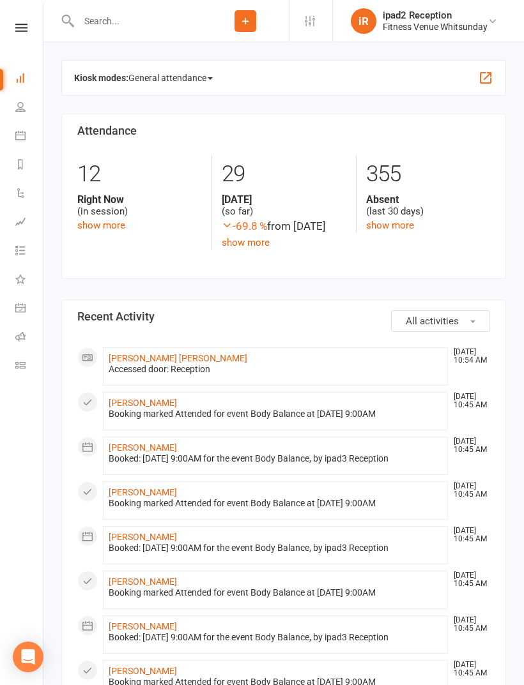
click at [29, 333] on link "Roll call" at bounding box center [29, 338] width 29 height 29
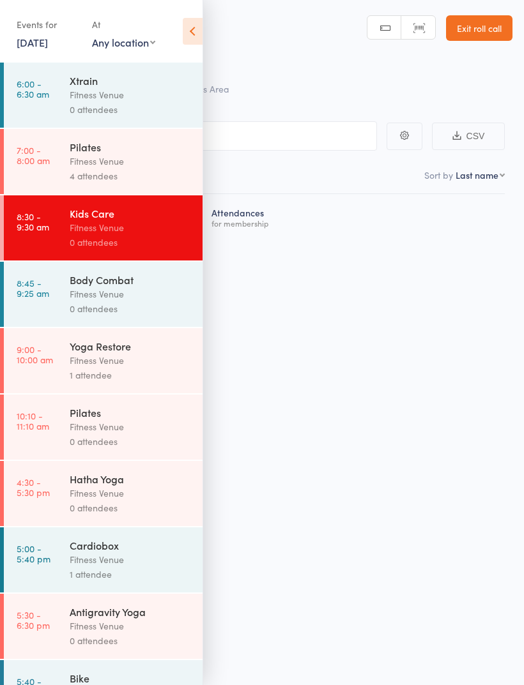
click at [135, 287] on div "Body Combat" at bounding box center [131, 280] width 122 height 14
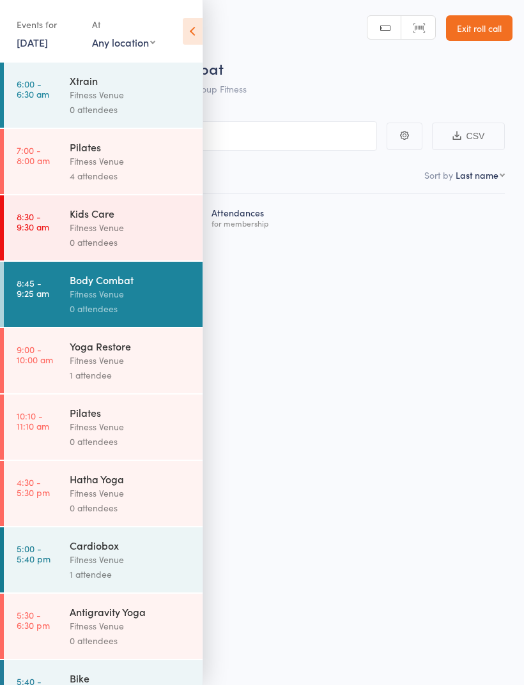
click at [193, 34] on icon at bounding box center [193, 31] width 20 height 27
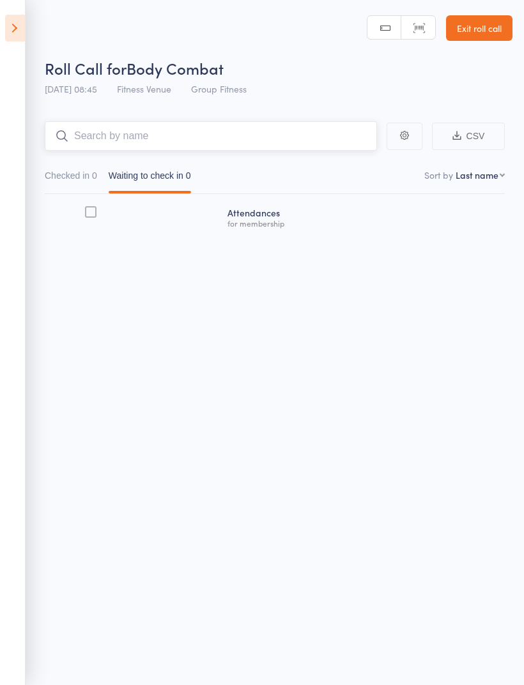
click at [234, 136] on input "search" at bounding box center [211, 135] width 332 height 29
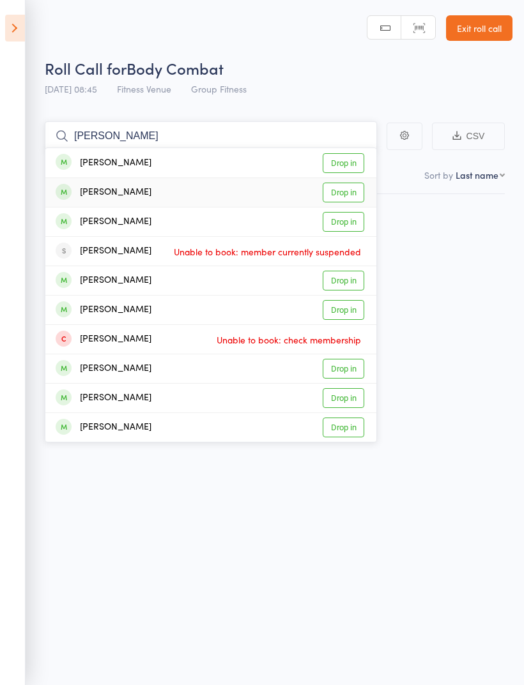
type input "[PERSON_NAME]"
click at [217, 197] on div "[PERSON_NAME] Drop in" at bounding box center [210, 192] width 331 height 29
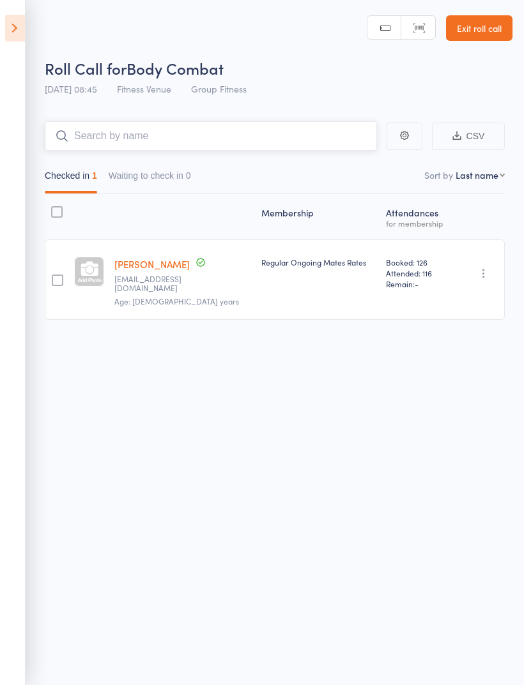
click at [232, 130] on input "search" at bounding box center [211, 135] width 332 height 29
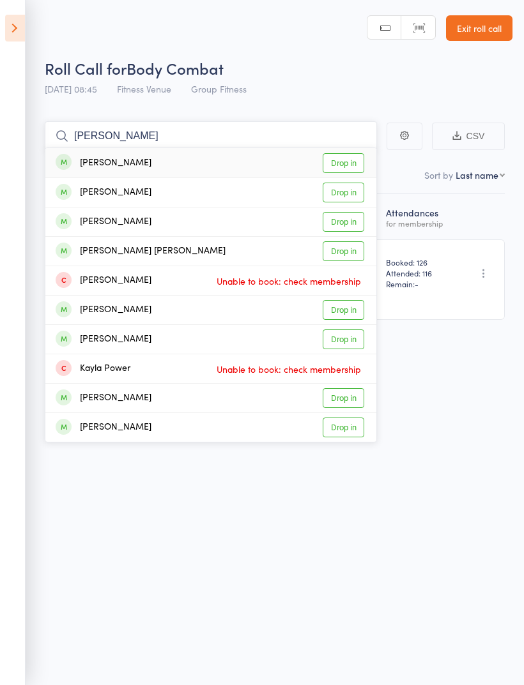
type input "[PERSON_NAME]"
click at [144, 199] on div "[PERSON_NAME] Drop in" at bounding box center [210, 192] width 331 height 29
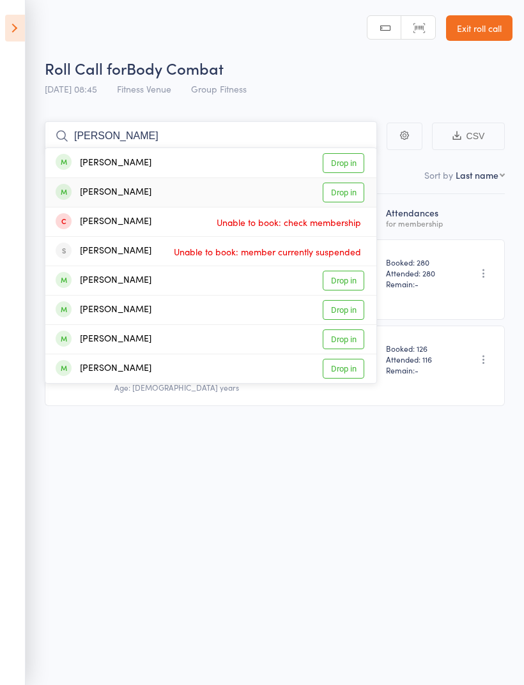
type input "[PERSON_NAME]"
click at [176, 192] on div "[PERSON_NAME] Drop in" at bounding box center [210, 192] width 331 height 29
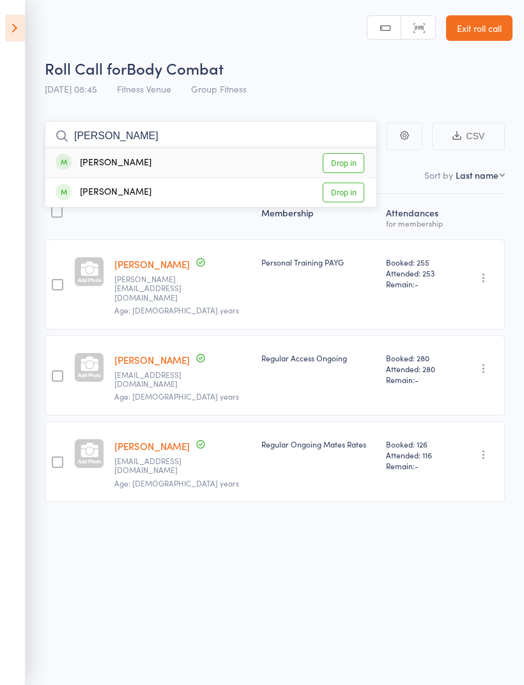
type input "[PERSON_NAME]"
click at [143, 167] on div "[PERSON_NAME] Drop in" at bounding box center [210, 162] width 331 height 29
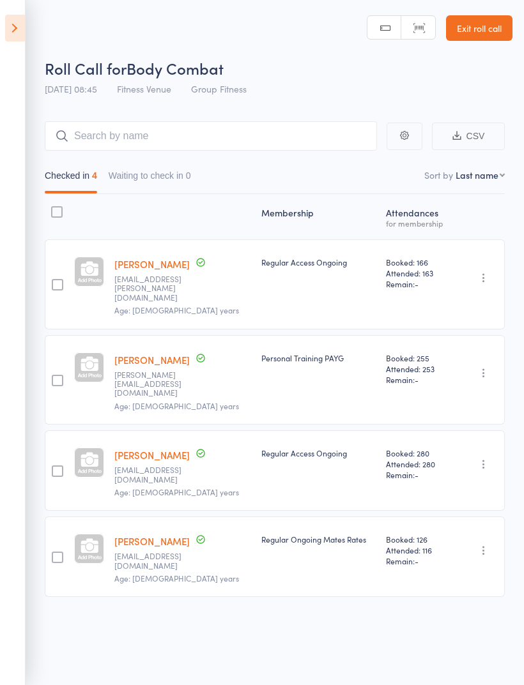
click at [24, 27] on icon at bounding box center [15, 28] width 20 height 27
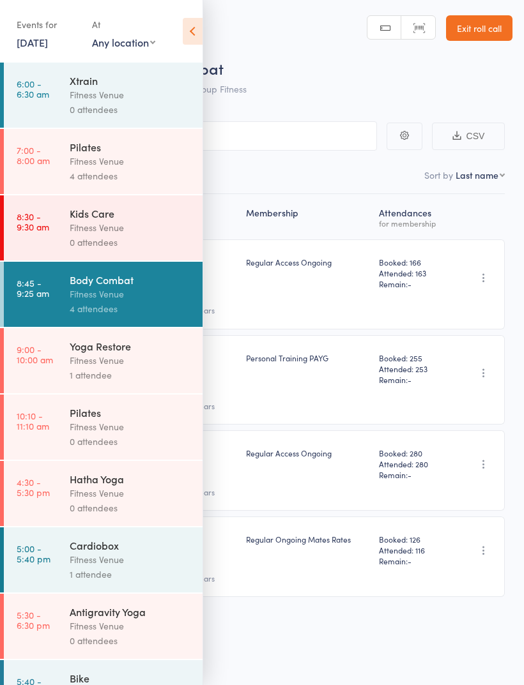
click at [105, 353] on div "Yoga Restore" at bounding box center [131, 346] width 122 height 14
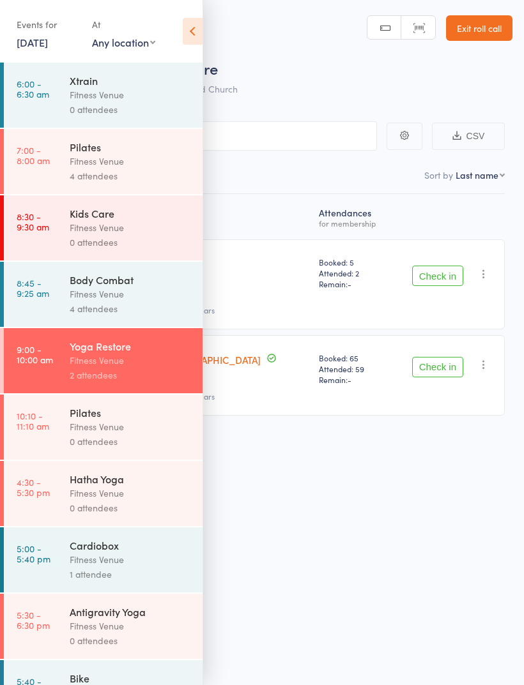
click at [193, 33] on icon at bounding box center [193, 31] width 20 height 27
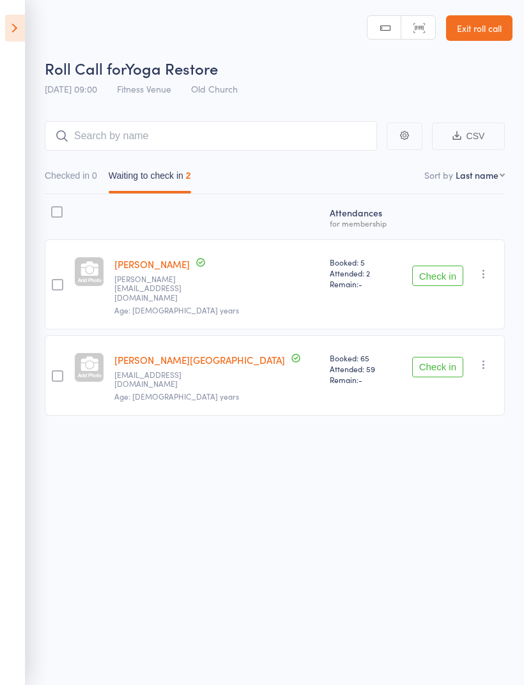
click at [444, 266] on button "Check in" at bounding box center [437, 276] width 51 height 20
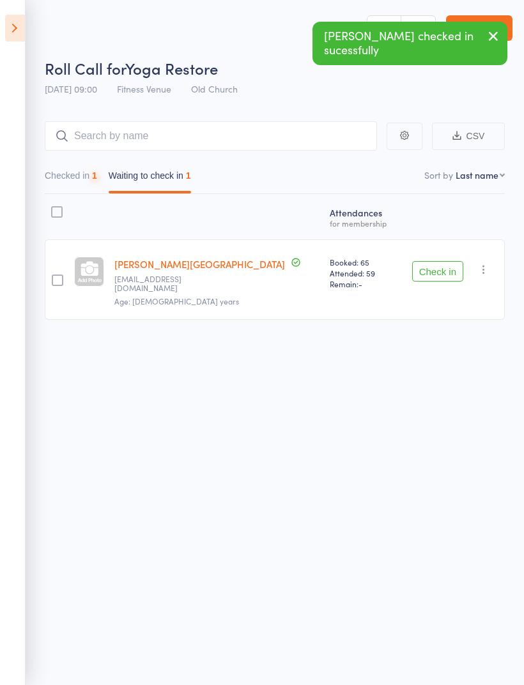
click at [452, 269] on button "Check in" at bounding box center [437, 271] width 51 height 20
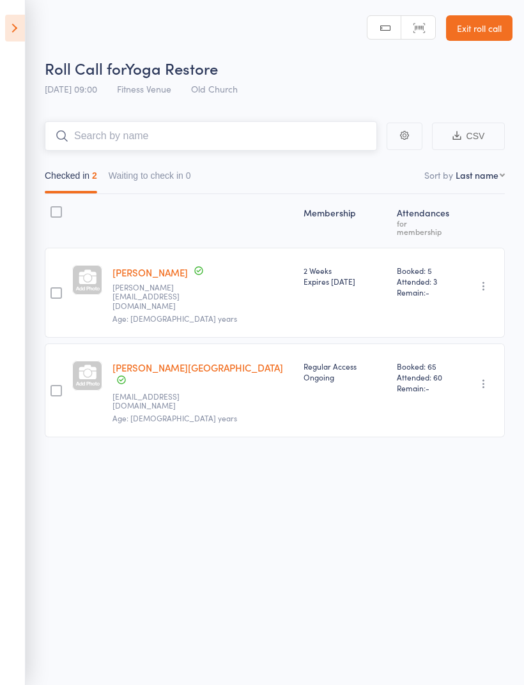
click at [155, 130] on input "search" at bounding box center [211, 135] width 332 height 29
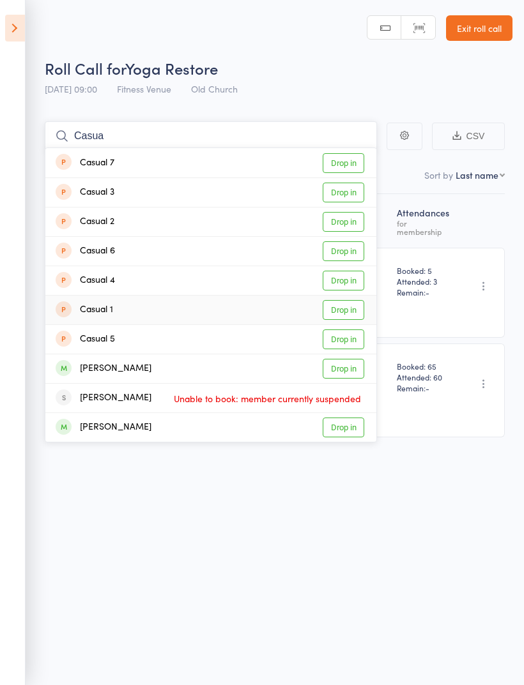
type input "Casua"
click at [351, 310] on link "Drop in" at bounding box center [344, 310] width 42 height 20
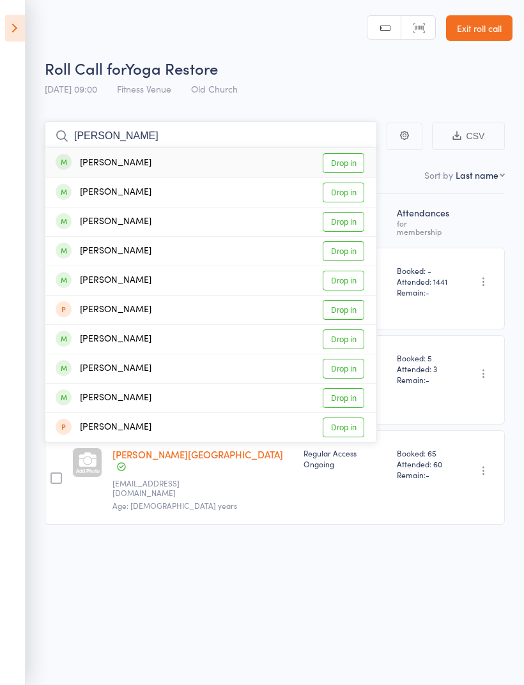
type input "[PERSON_NAME]"
click at [350, 158] on link "Drop in" at bounding box center [344, 163] width 42 height 20
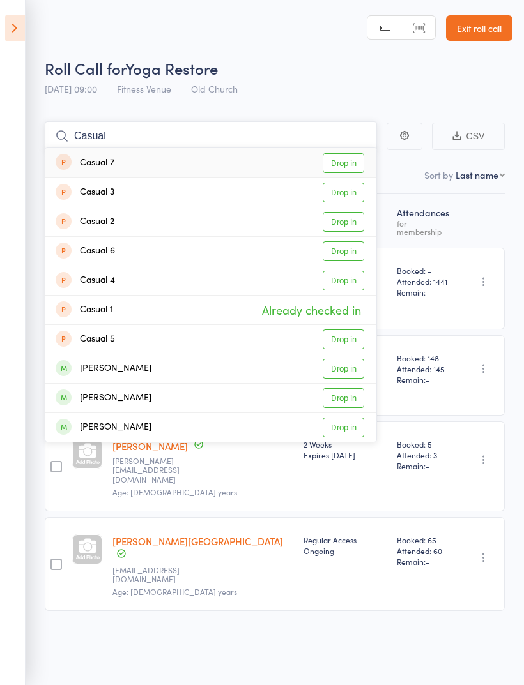
type input "Casual"
click at [353, 165] on link "Drop in" at bounding box center [344, 163] width 42 height 20
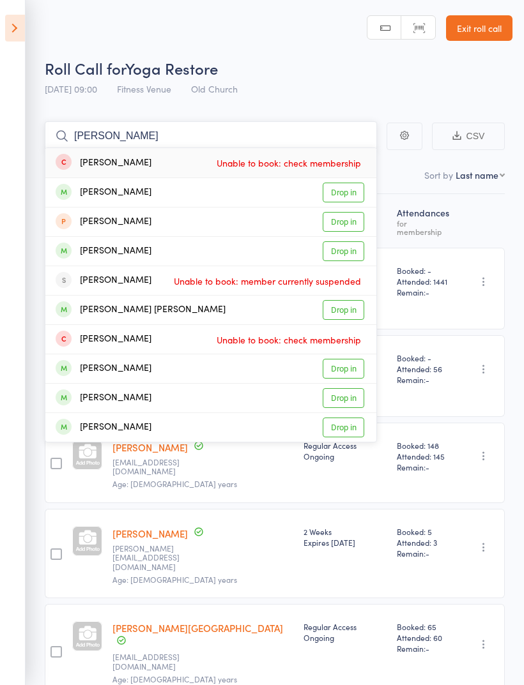
type input "[PERSON_NAME]"
click at [351, 252] on link "Drop in" at bounding box center [344, 251] width 42 height 20
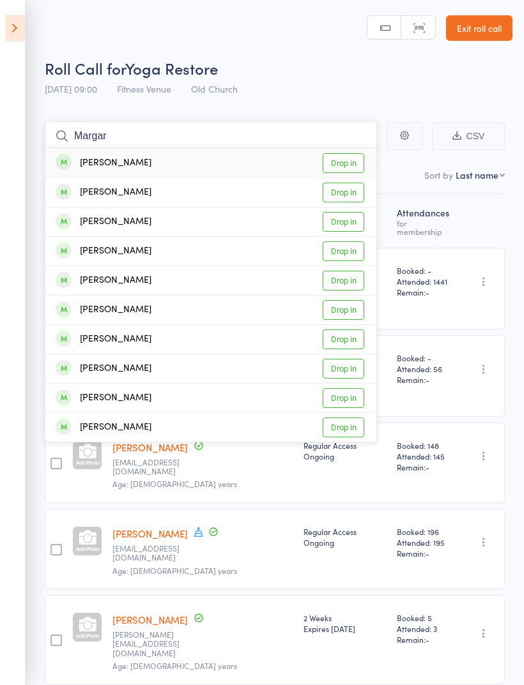
type input "Margar"
click at [348, 159] on link "Drop in" at bounding box center [344, 163] width 42 height 20
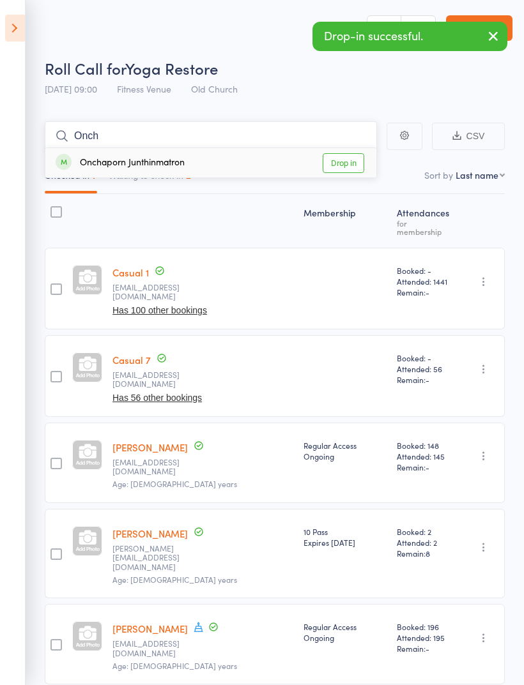
type input "Onch"
click at [341, 162] on link "Drop in" at bounding box center [344, 163] width 42 height 20
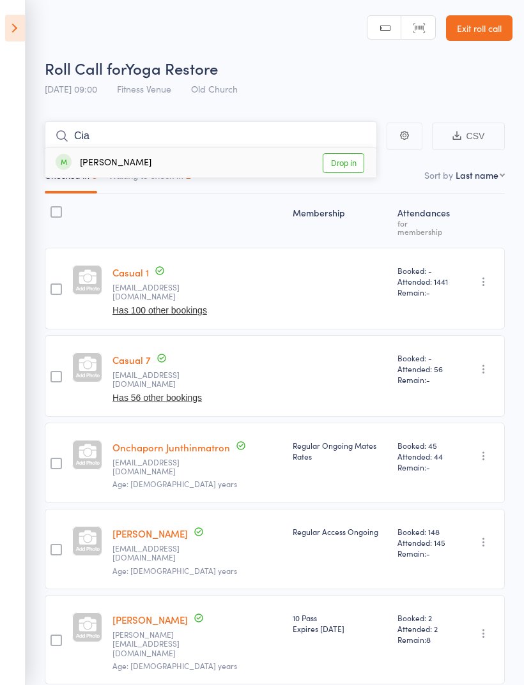
type input "Cia"
click at [350, 160] on link "Drop in" at bounding box center [344, 163] width 42 height 20
type input "[PERSON_NAME]"
click at [344, 158] on link "Drop in" at bounding box center [344, 163] width 42 height 20
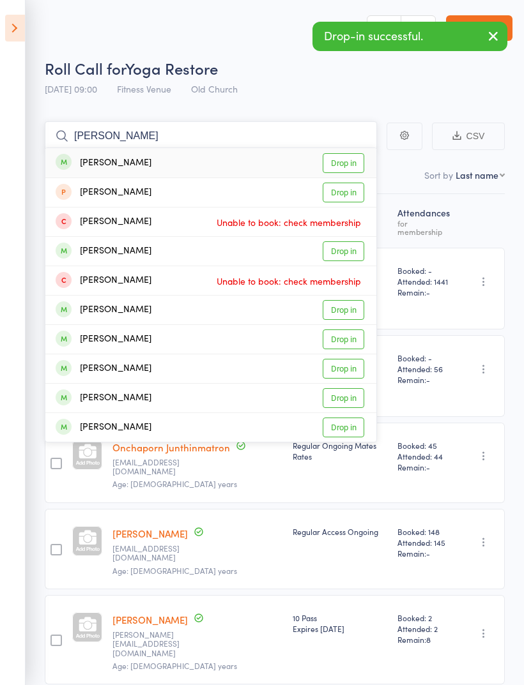
type input "[PERSON_NAME]"
click at [353, 159] on link "Drop in" at bounding box center [344, 163] width 42 height 20
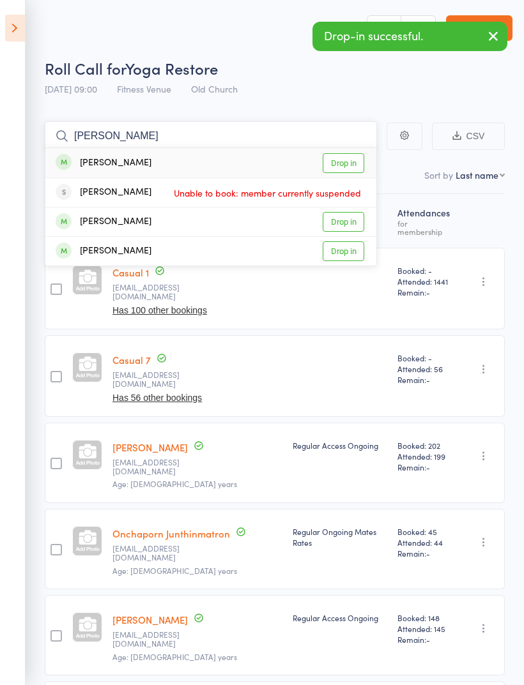
type input "[PERSON_NAME]"
click at [352, 161] on link "Drop in" at bounding box center [344, 163] width 42 height 20
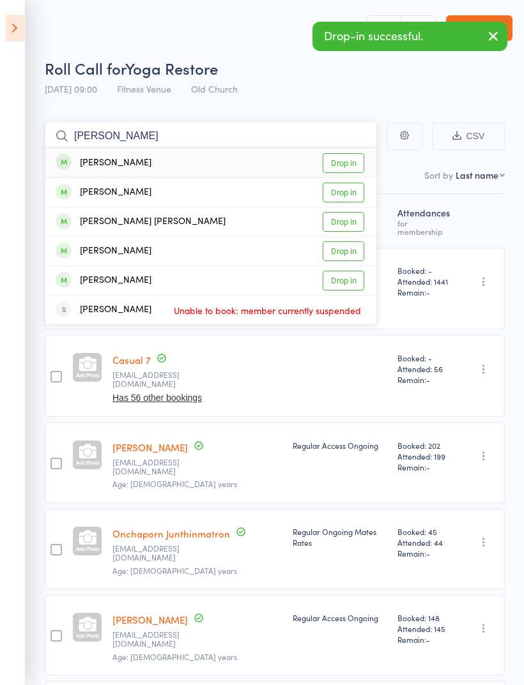
type input "[PERSON_NAME]"
click at [346, 158] on link "Drop in" at bounding box center [344, 163] width 42 height 20
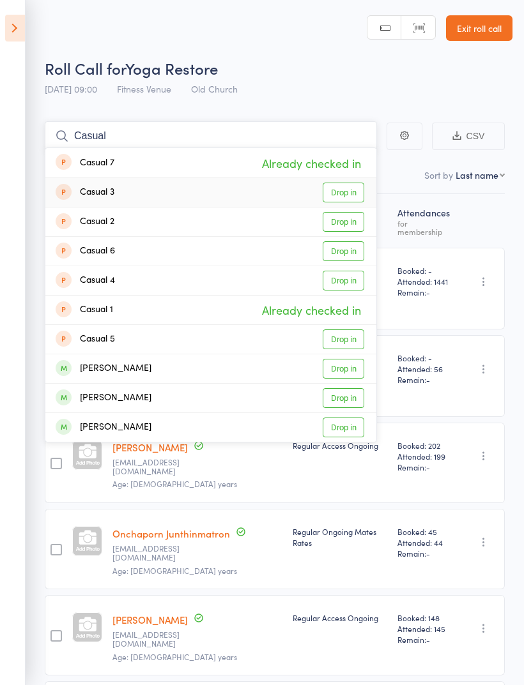
type input "Casual"
click at [345, 189] on link "Drop in" at bounding box center [344, 193] width 42 height 20
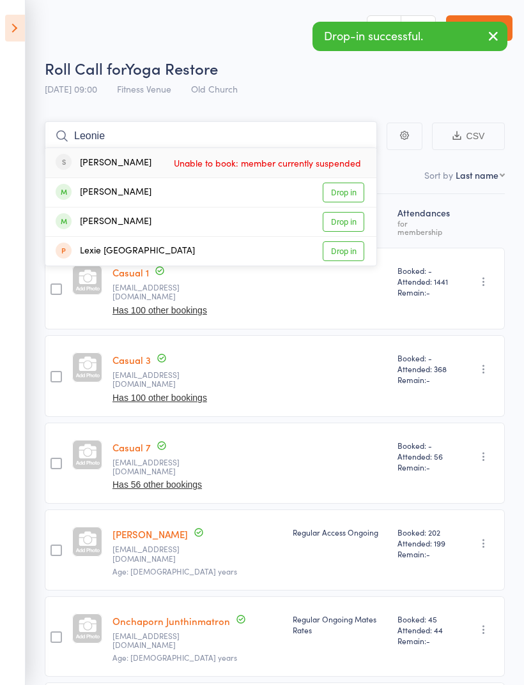
type input "Leonie"
click at [346, 192] on link "Drop in" at bounding box center [344, 193] width 42 height 20
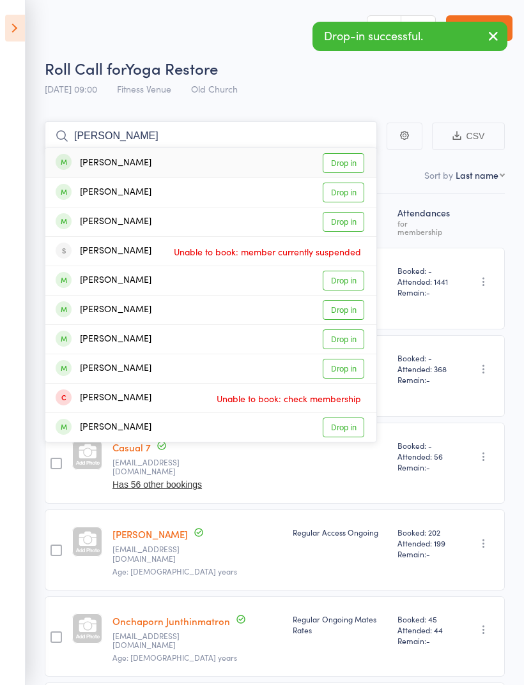
type input "[PERSON_NAME]"
click at [351, 162] on link "Drop in" at bounding box center [344, 163] width 42 height 20
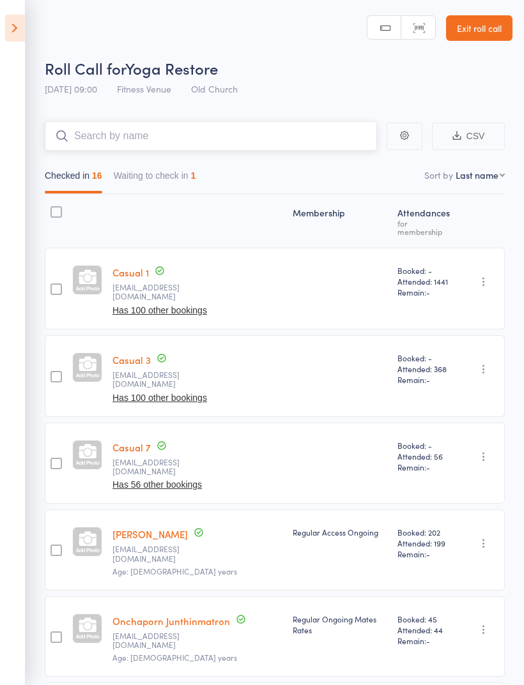
click at [175, 123] on input "search" at bounding box center [211, 135] width 332 height 29
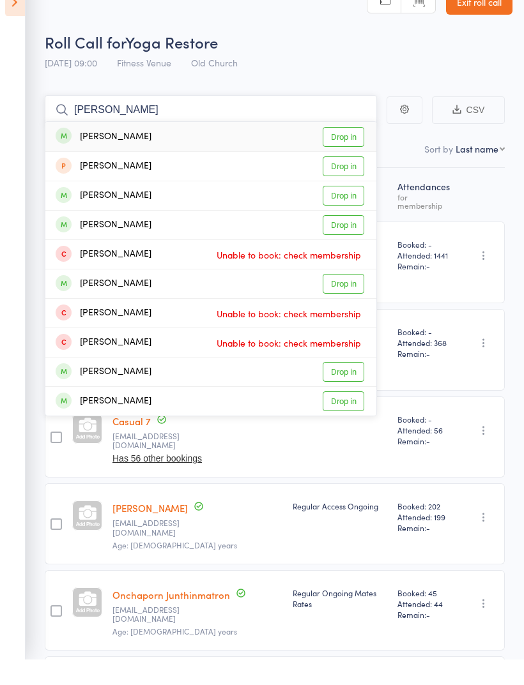
type input "[PERSON_NAME]"
click at [355, 153] on link "Drop in" at bounding box center [344, 163] width 42 height 20
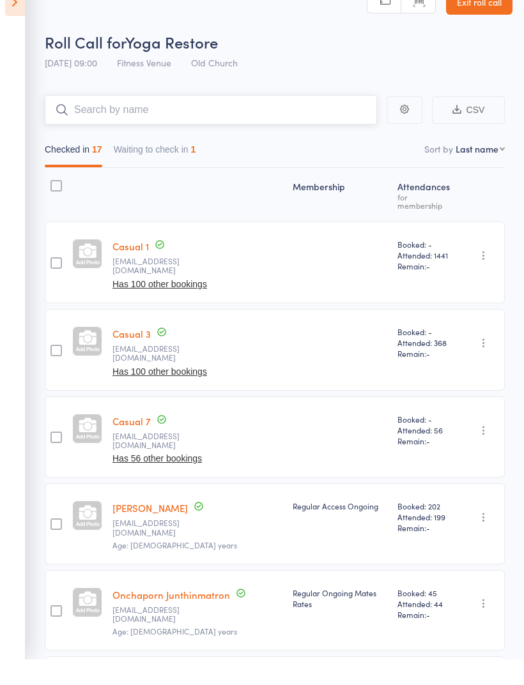
click at [177, 121] on input "search" at bounding box center [211, 135] width 332 height 29
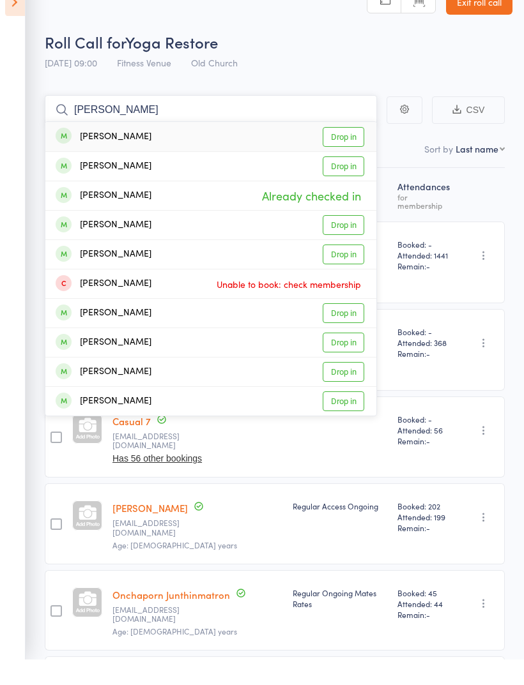
type input "J"
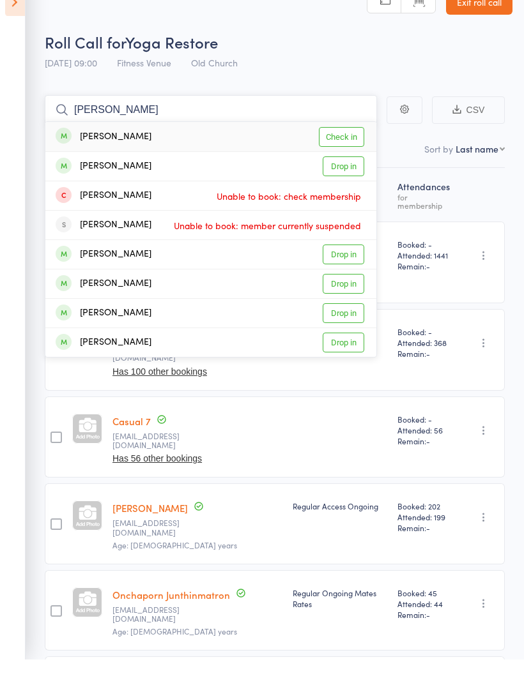
type input "[PERSON_NAME]"
click at [344, 153] on link "Check in" at bounding box center [341, 163] width 45 height 20
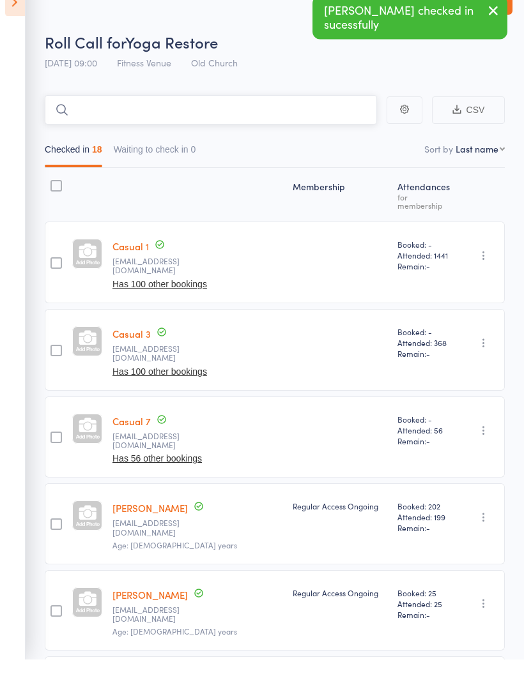
type input "I"
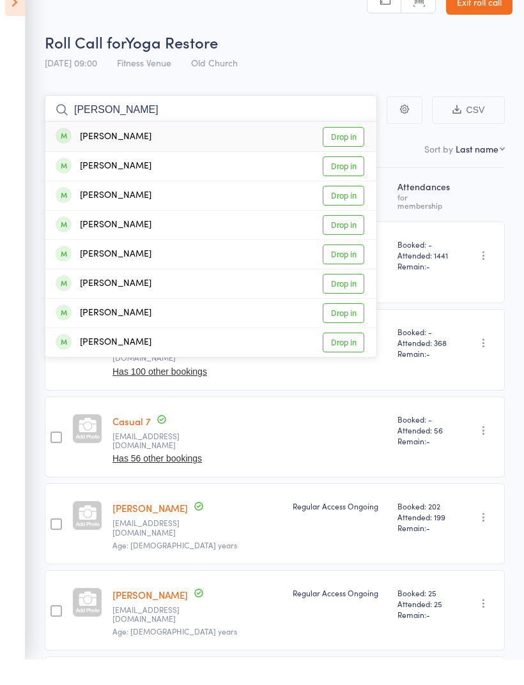
type input "[PERSON_NAME]"
click at [349, 153] on link "Drop in" at bounding box center [344, 163] width 42 height 20
type input "[PERSON_NAME]"
click at [351, 212] on link "Drop in" at bounding box center [344, 222] width 42 height 20
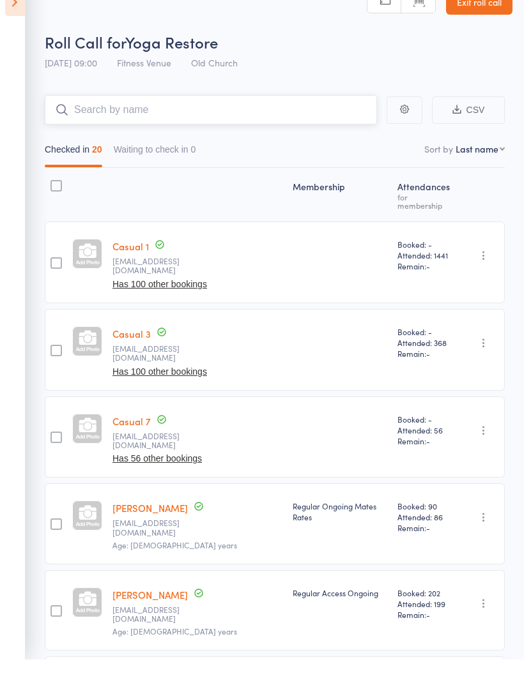
scroll to position [26, 0]
